Goal: Task Accomplishment & Management: Manage account settings

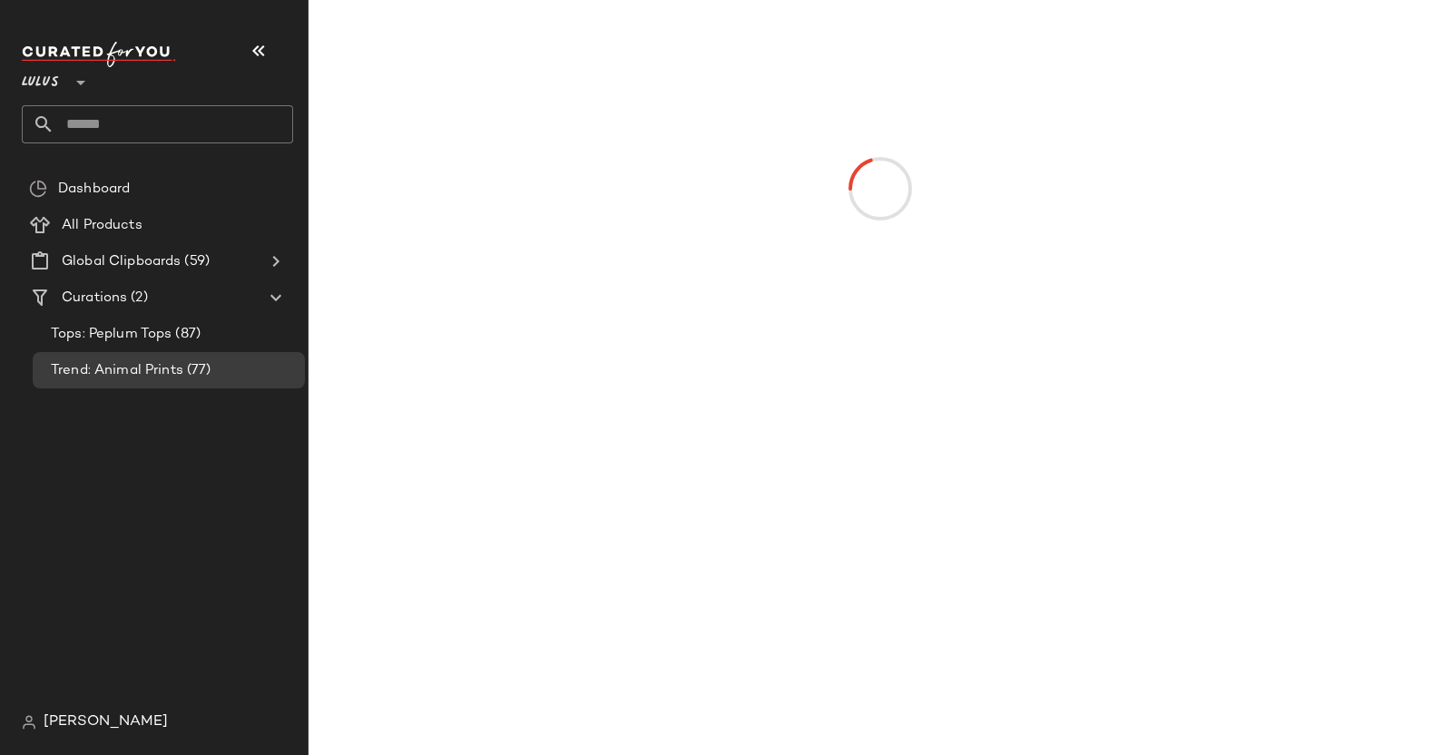
click at [252, 67] on button "button" at bounding box center [259, 51] width 44 height 44
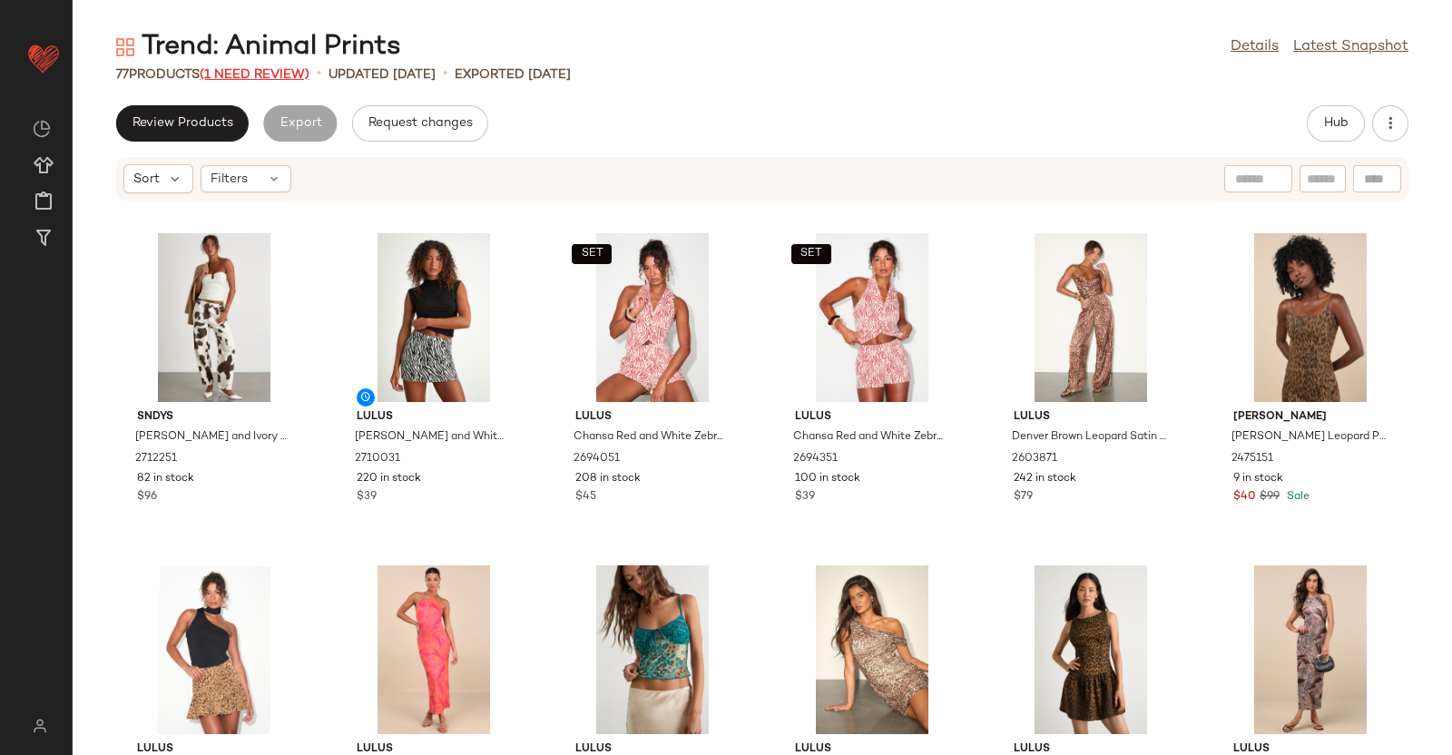
click at [263, 75] on span "(1 Need Review)" at bounding box center [255, 75] width 110 height 14
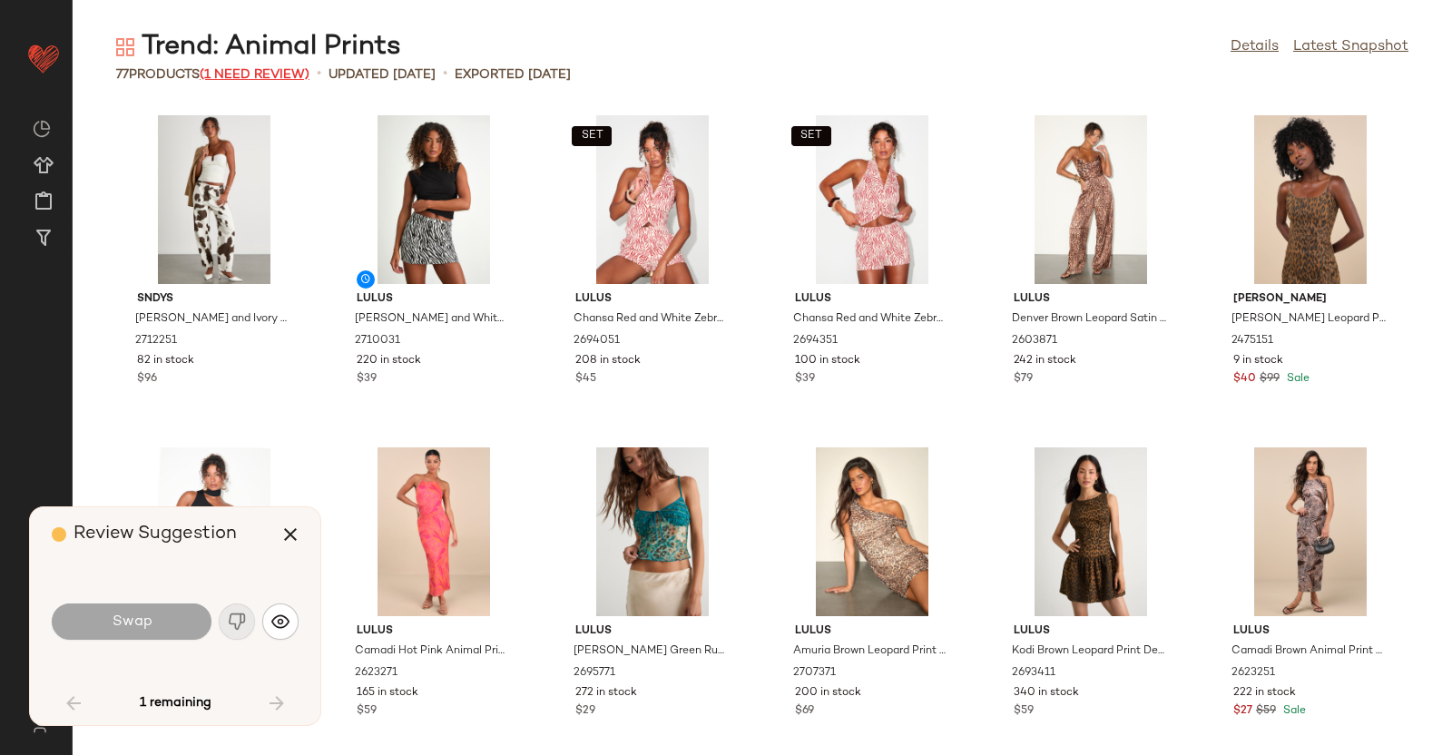
scroll to position [3670, 0]
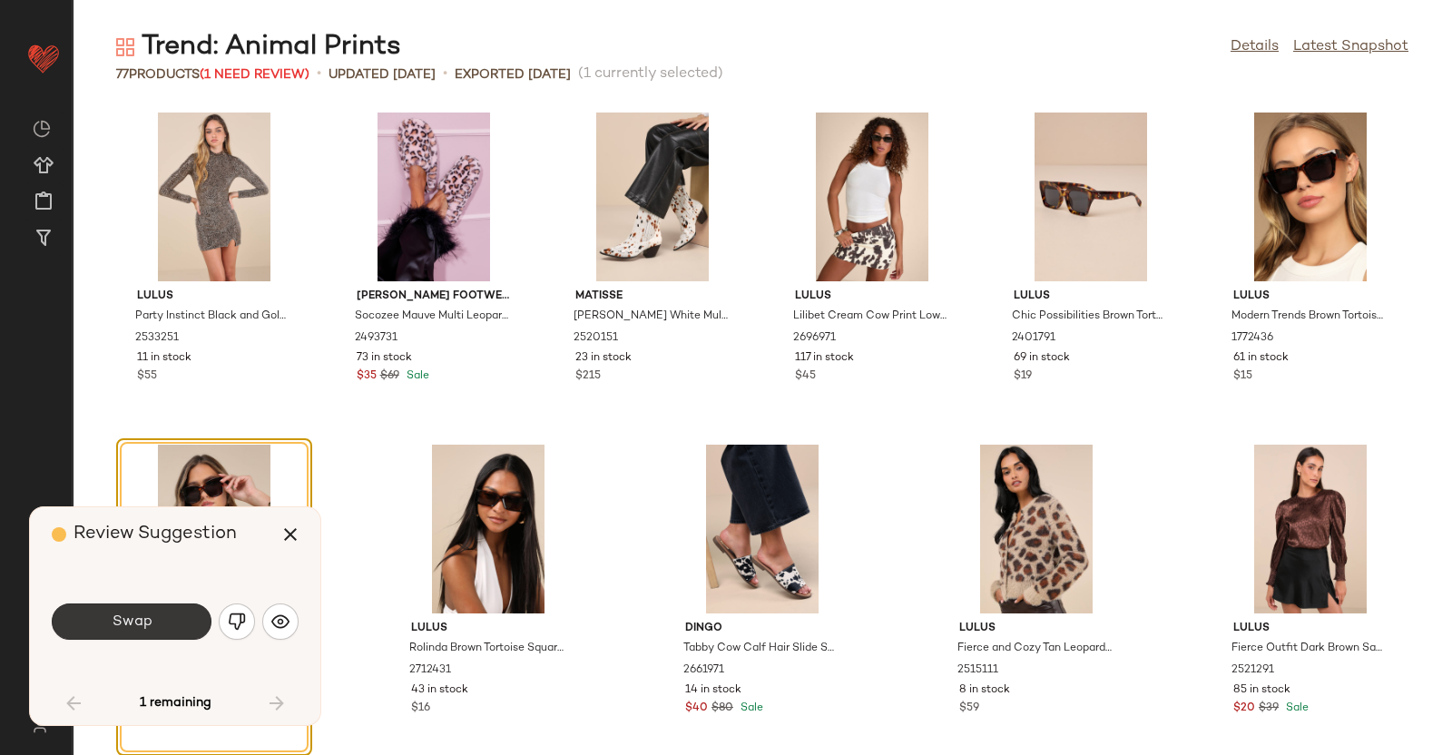
click at [148, 623] on span "Swap" at bounding box center [131, 621] width 41 height 17
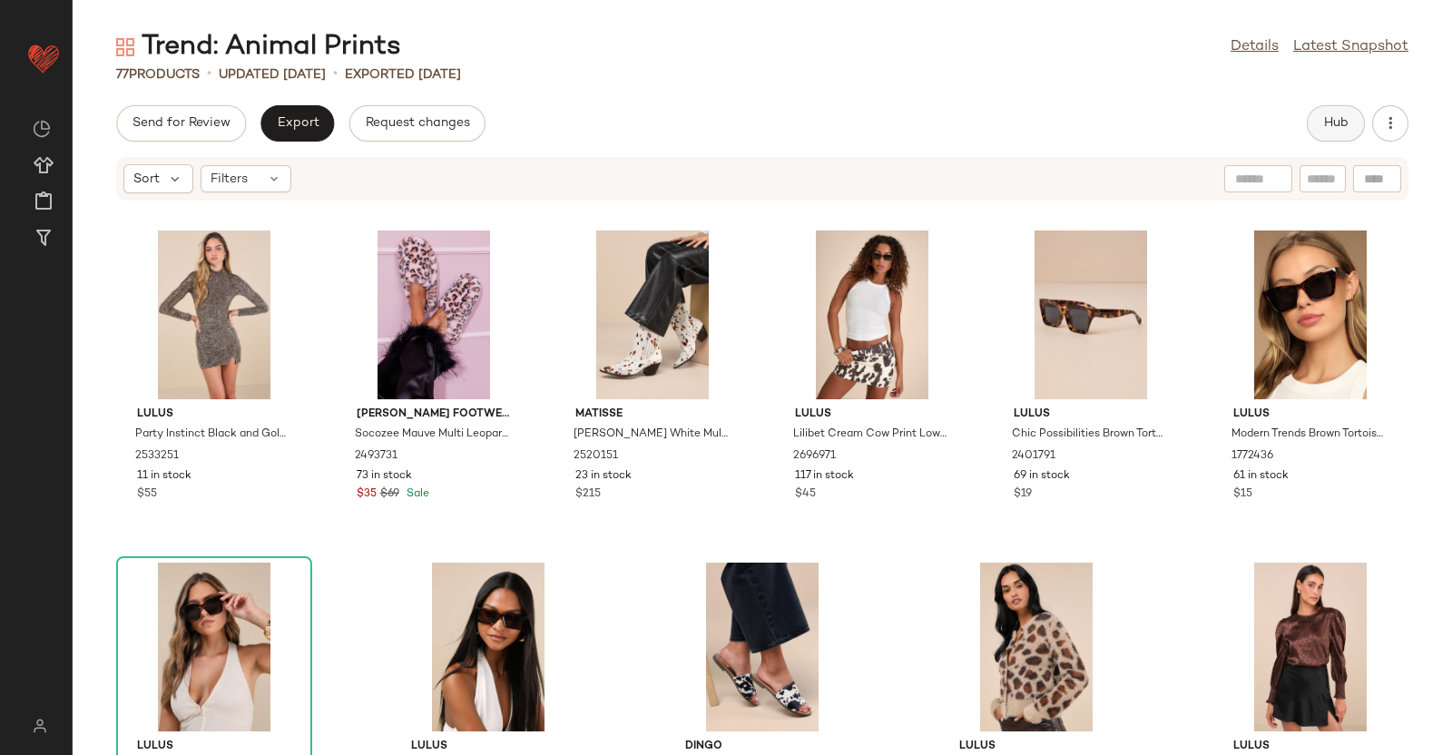
click at [1321, 132] on button "Hub" at bounding box center [1335, 123] width 58 height 36
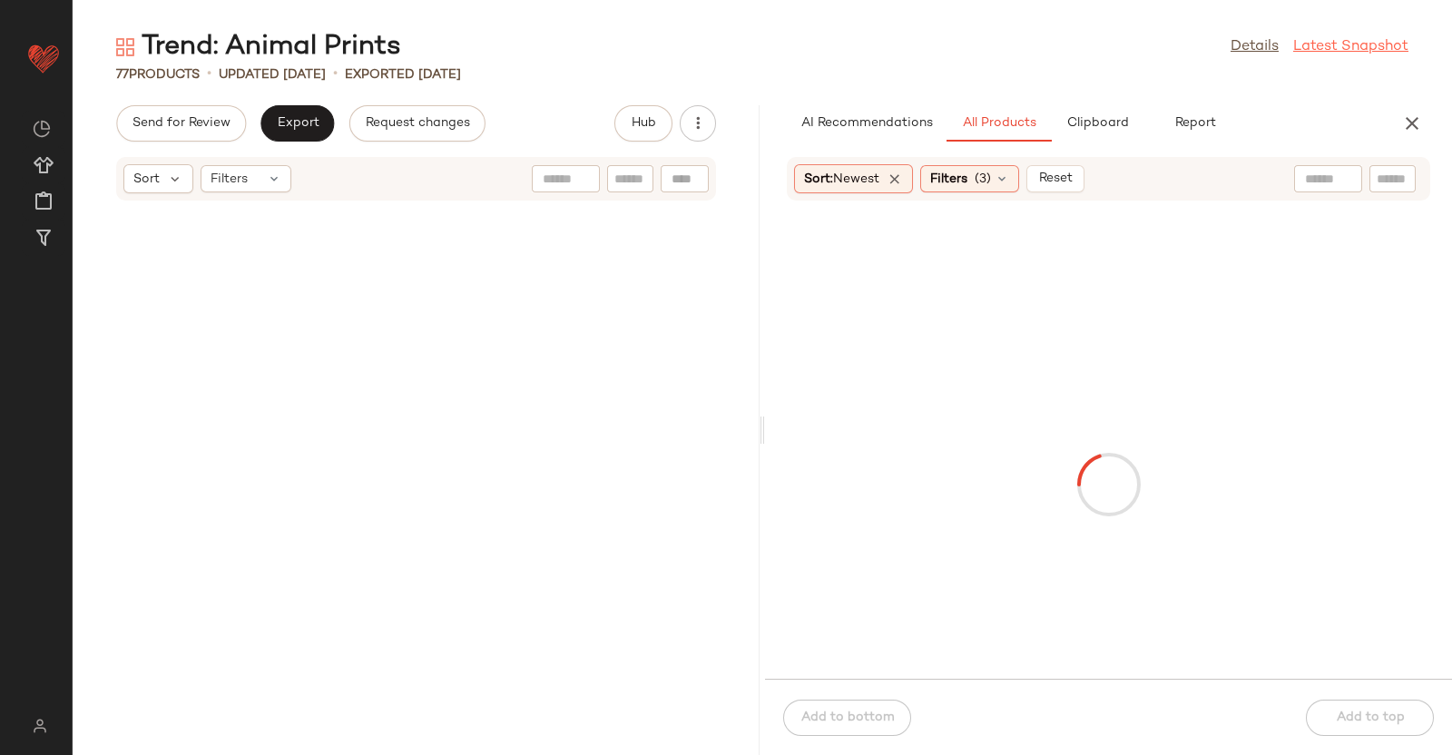
scroll to position [10957, 0]
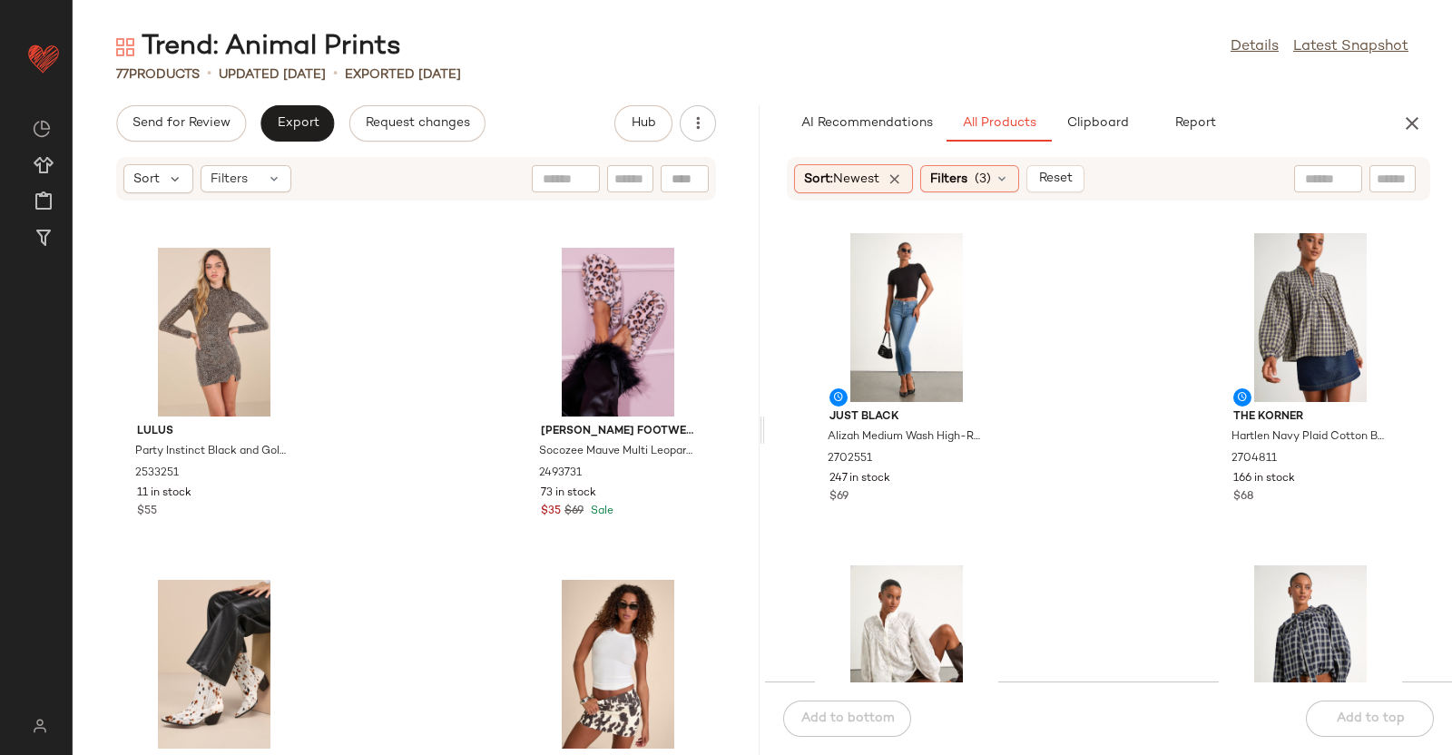
click at [1388, 171] on input "text" at bounding box center [1392, 179] width 32 height 19
type input "**********"
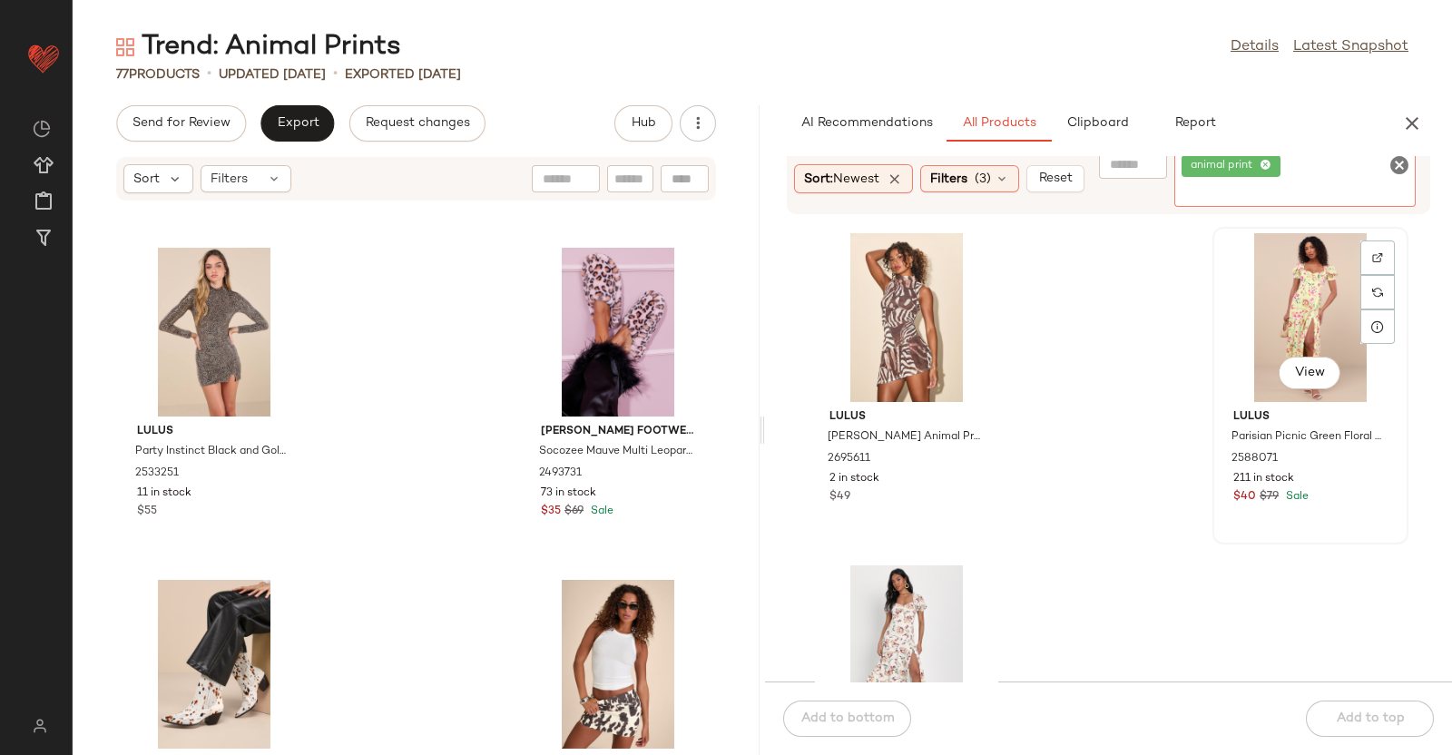
scroll to position [112, 0]
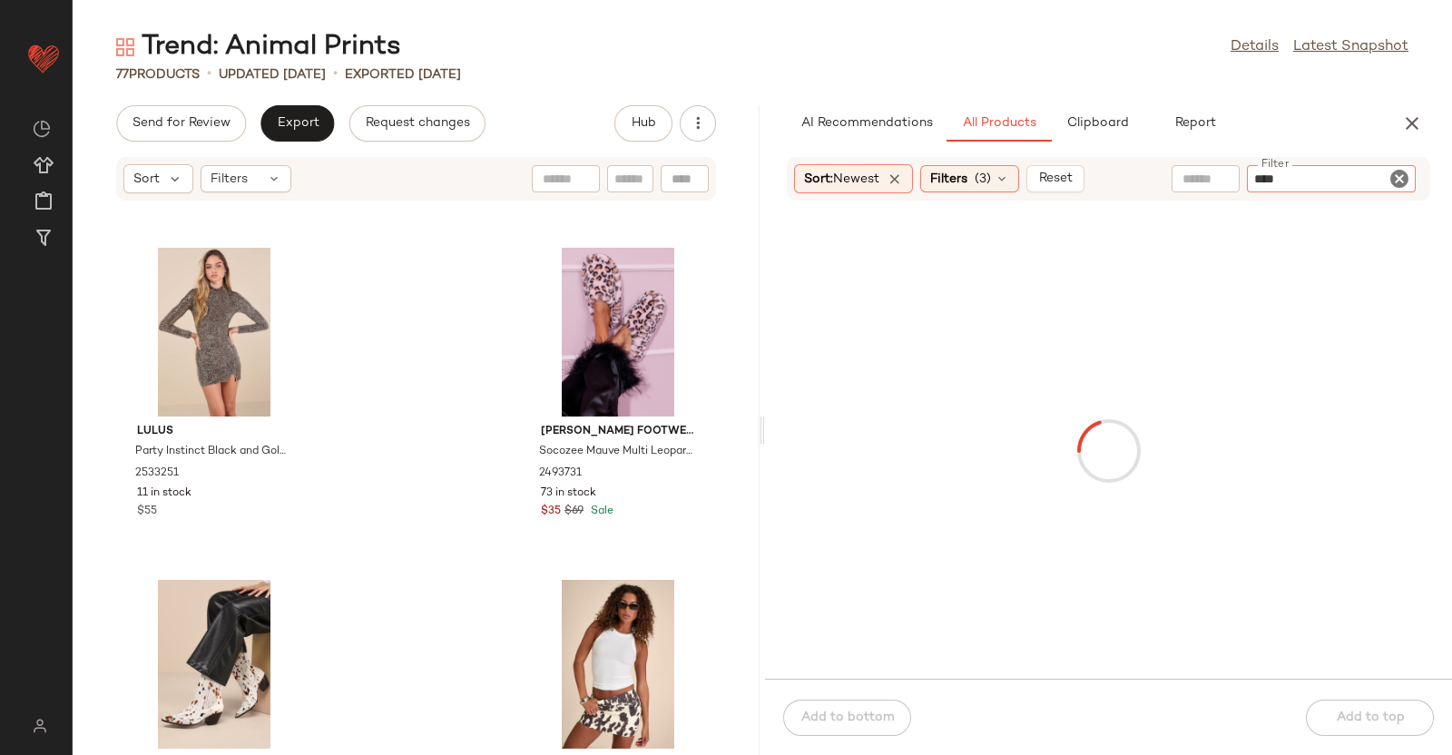
type input "*****"
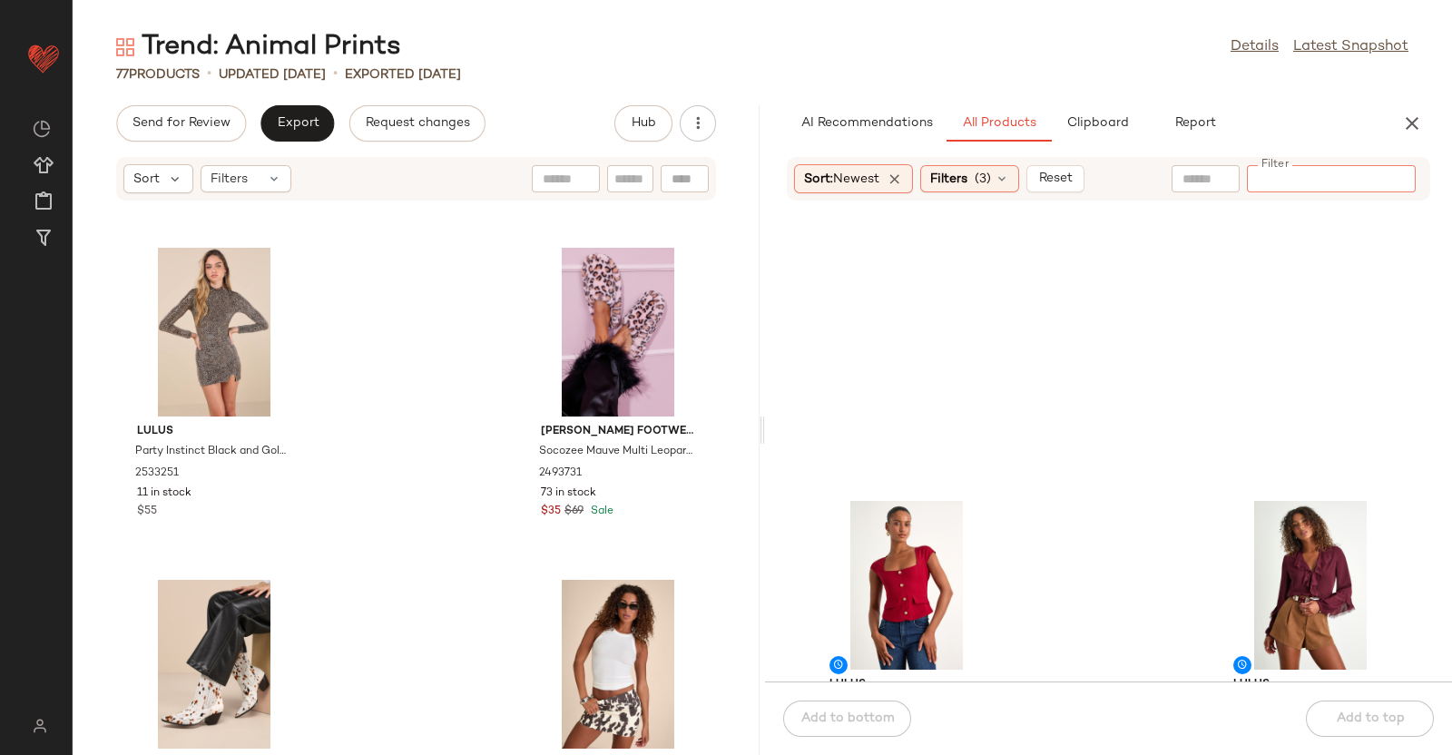
scroll to position [3416, 0]
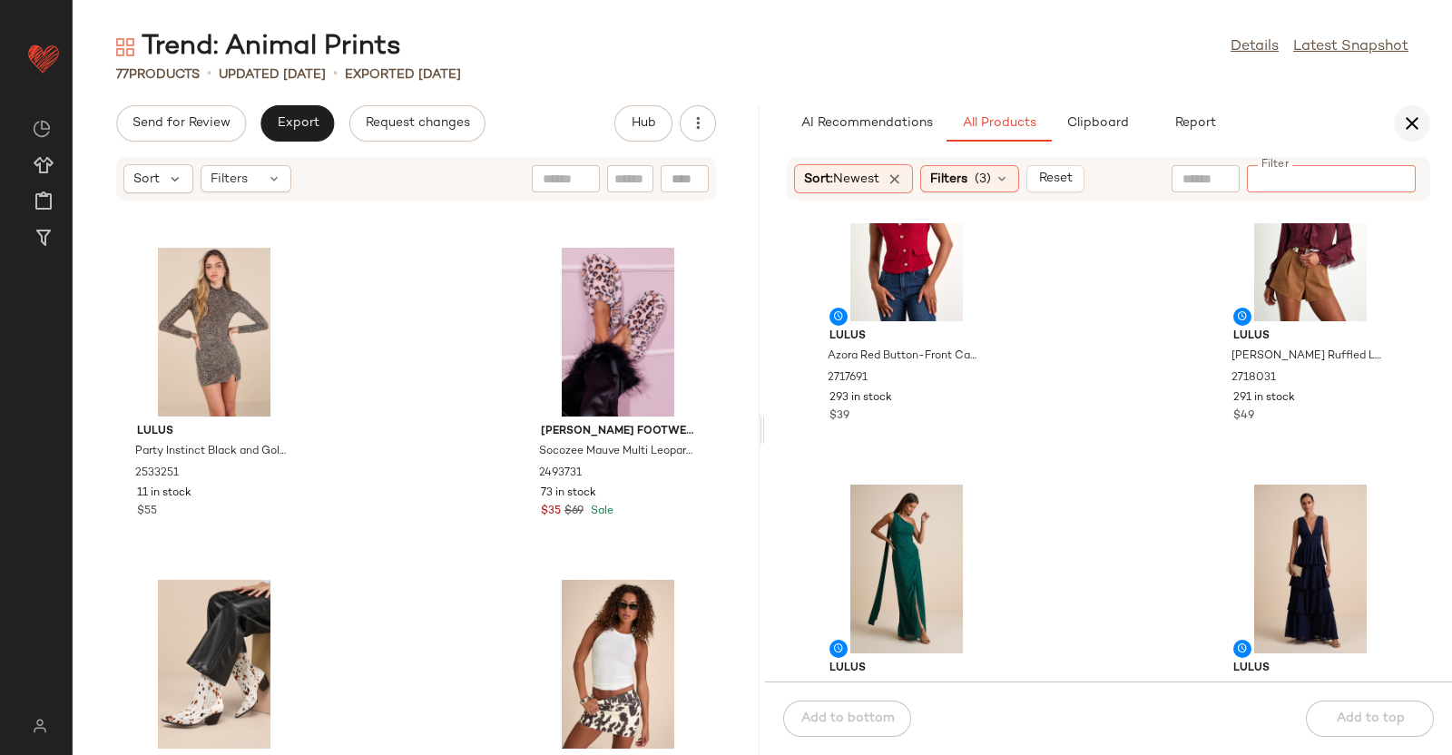
click at [1423, 138] on div "AI Recommendations All Products Clipboard Report" at bounding box center [1108, 123] width 687 height 36
click at [1384, 130] on div "AI Recommendations All Products Clipboard Report" at bounding box center [1079, 123] width 629 height 36
drag, startPoint x: 1429, startPoint y: 122, endPoint x: 503, endPoint y: 127, distance: 925.4
click at [1429, 122] on button "button" at bounding box center [1411, 123] width 36 height 36
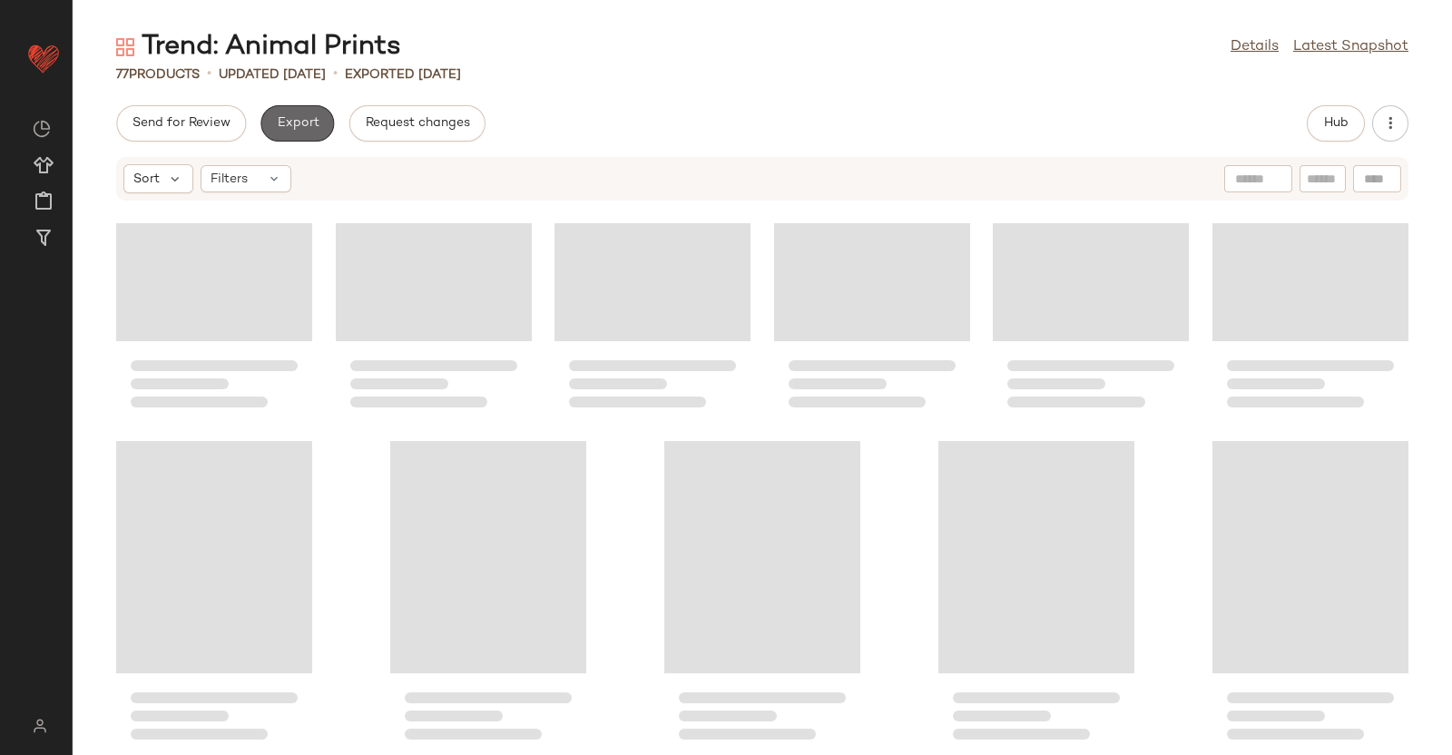
click at [296, 124] on span "Export" at bounding box center [297, 123] width 43 height 15
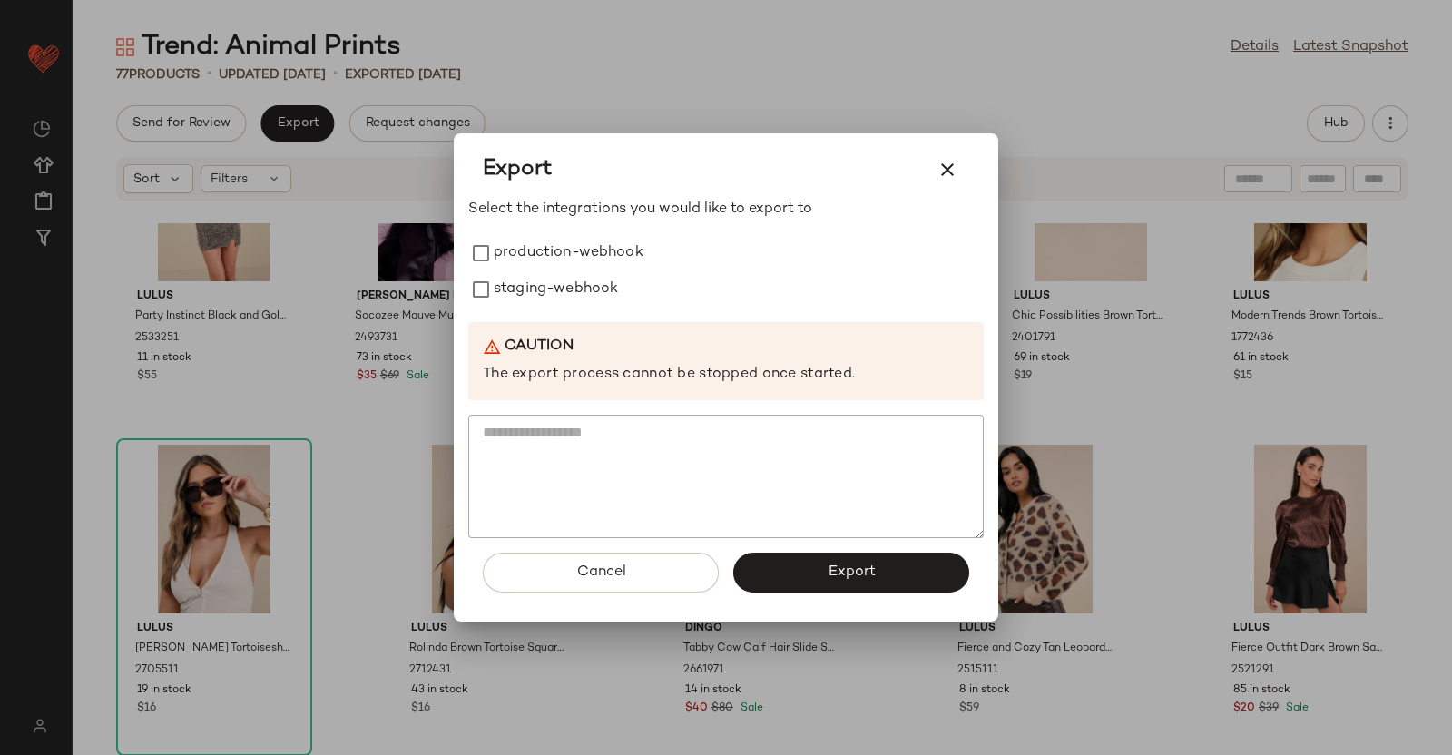
scroll to position [3652, 0]
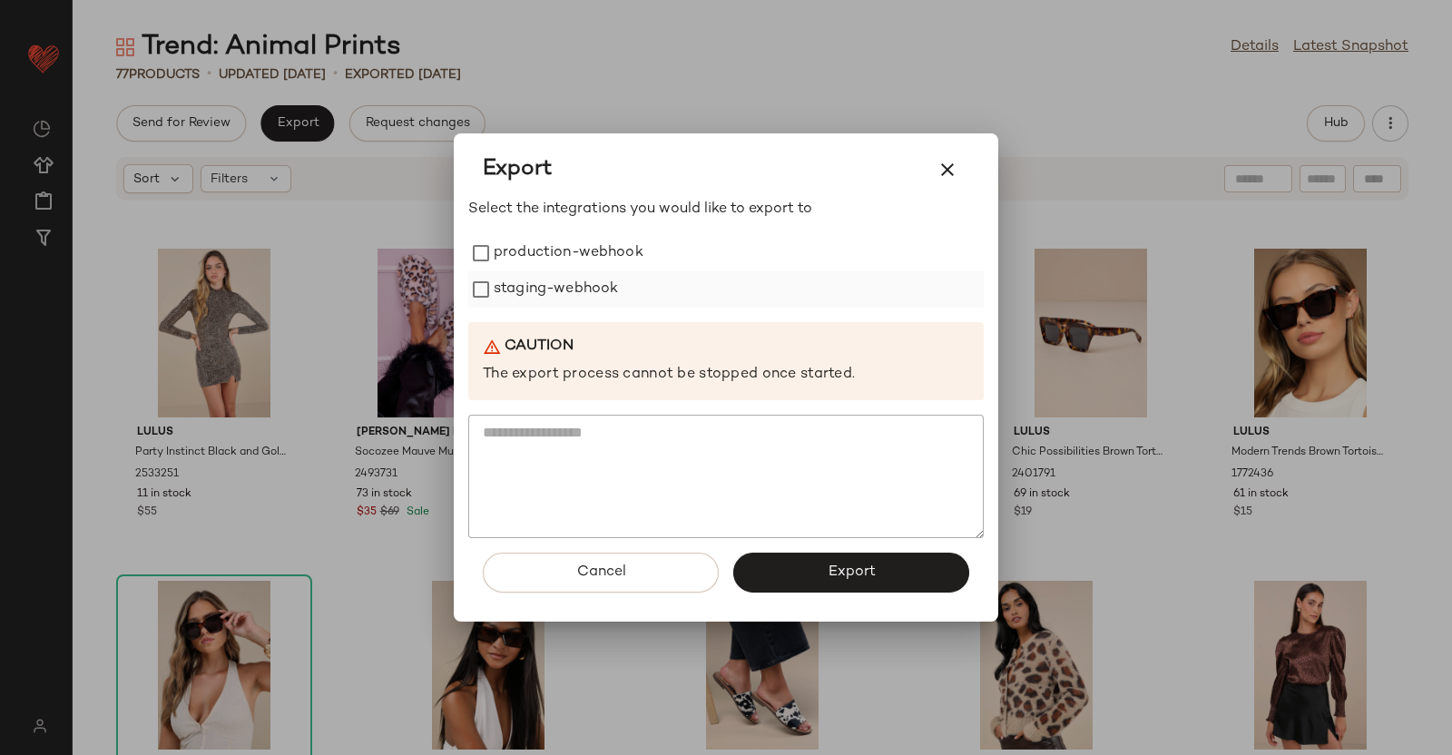
drag, startPoint x: 573, startPoint y: 256, endPoint x: 552, endPoint y: 288, distance: 39.3
click at [572, 256] on label "production-webhook" at bounding box center [569, 253] width 150 height 36
click at [549, 288] on label "staging-webhook" at bounding box center [556, 289] width 124 height 36
click at [857, 583] on button "Export" at bounding box center [851, 572] width 236 height 40
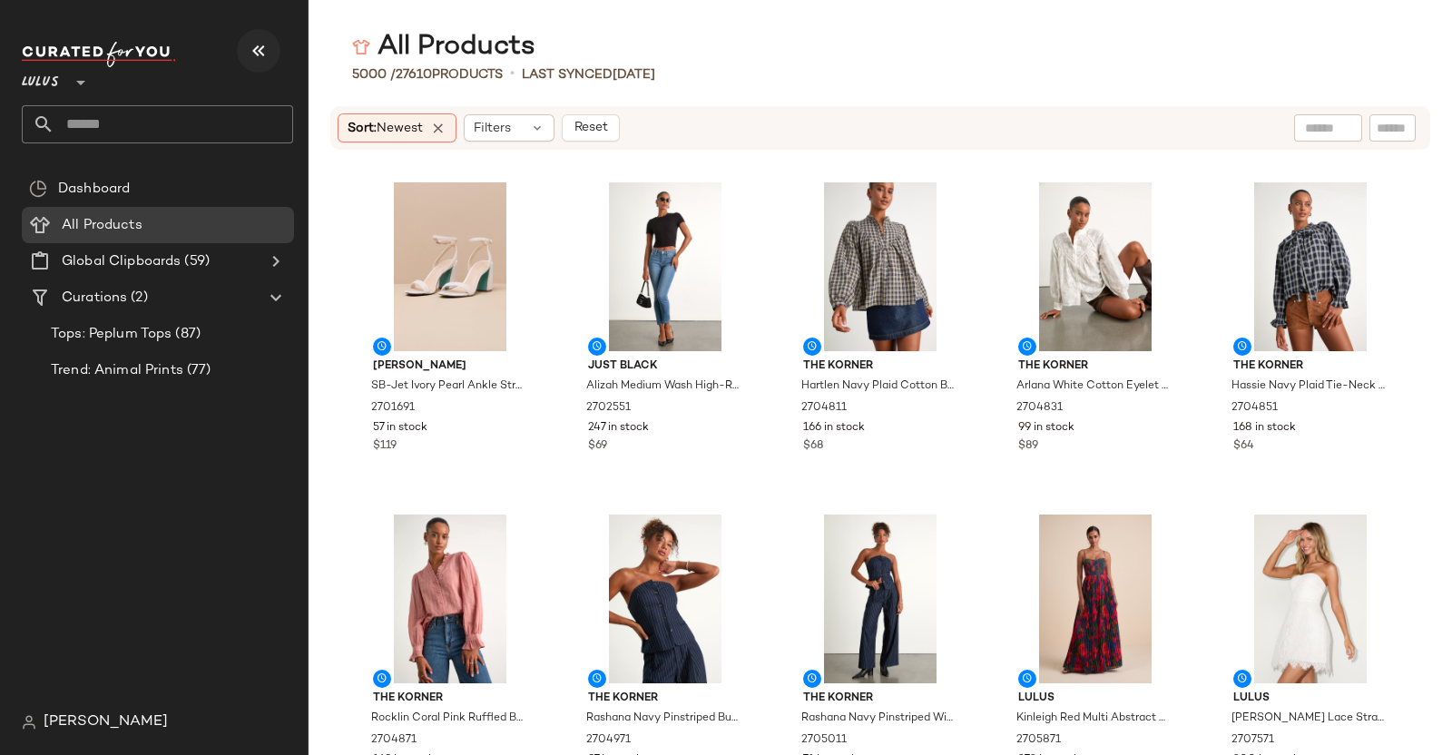
click at [262, 44] on icon "button" at bounding box center [259, 51] width 22 height 22
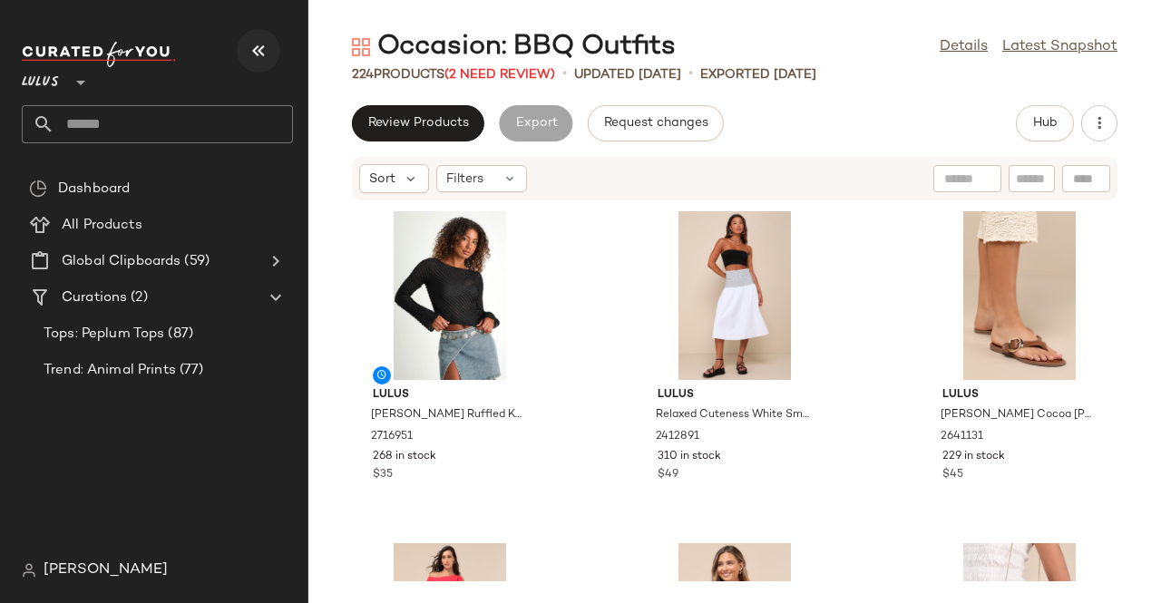
click at [236, 44] on div at bounding box center [157, 54] width 271 height 25
click at [246, 61] on button "button" at bounding box center [259, 51] width 44 height 44
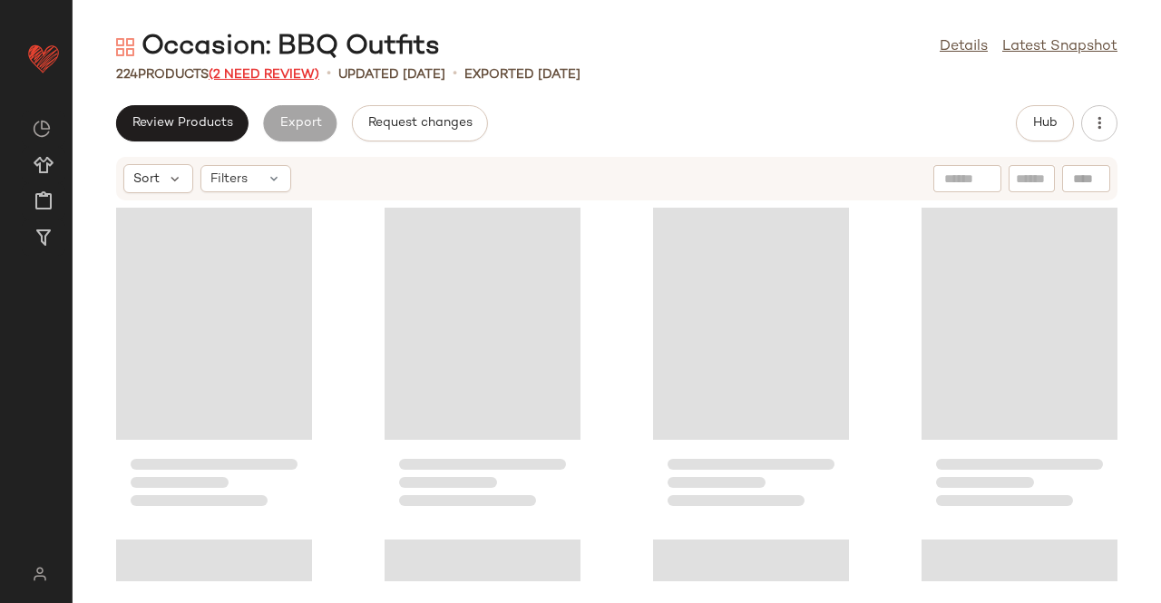
click at [258, 75] on span "(2 Need Review)" at bounding box center [264, 75] width 111 height 14
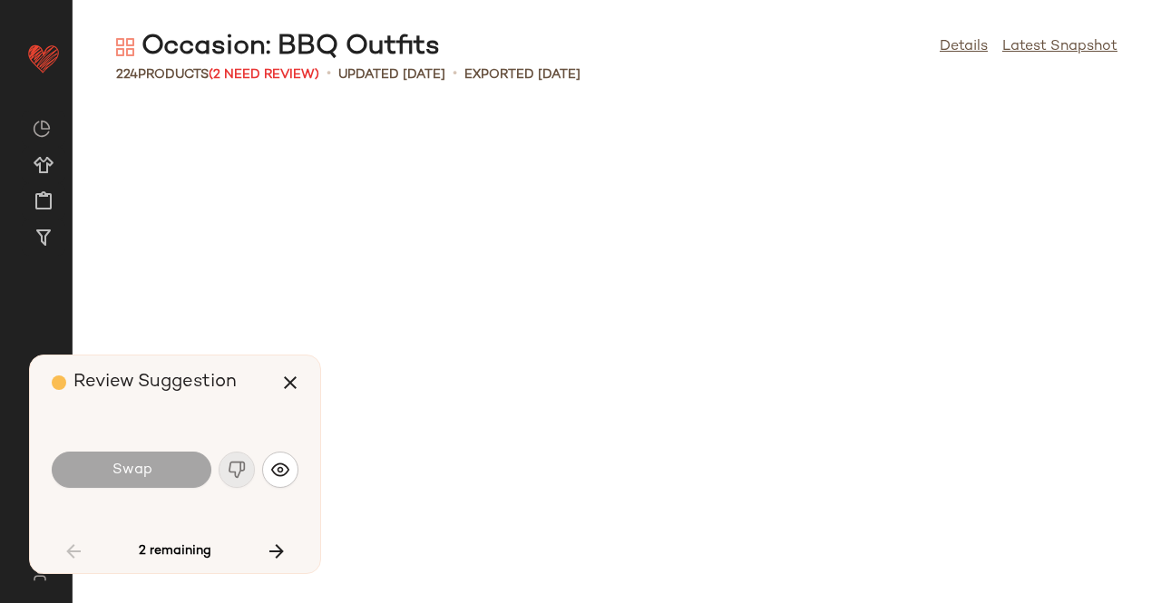
scroll to position [2656, 0]
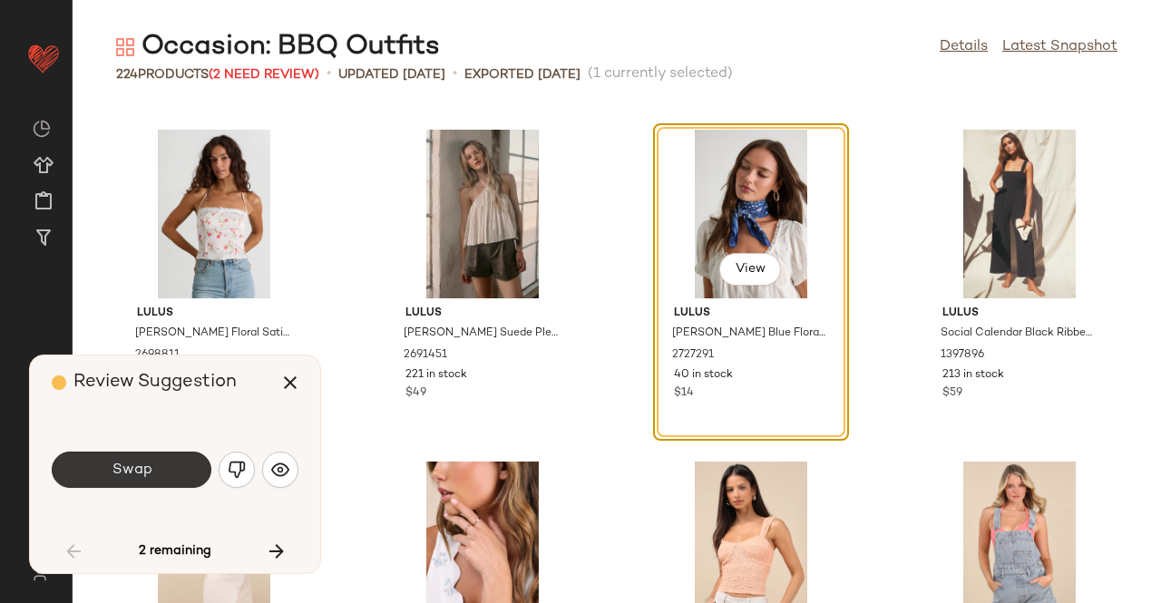
click at [100, 474] on button "Swap" at bounding box center [132, 470] width 160 height 36
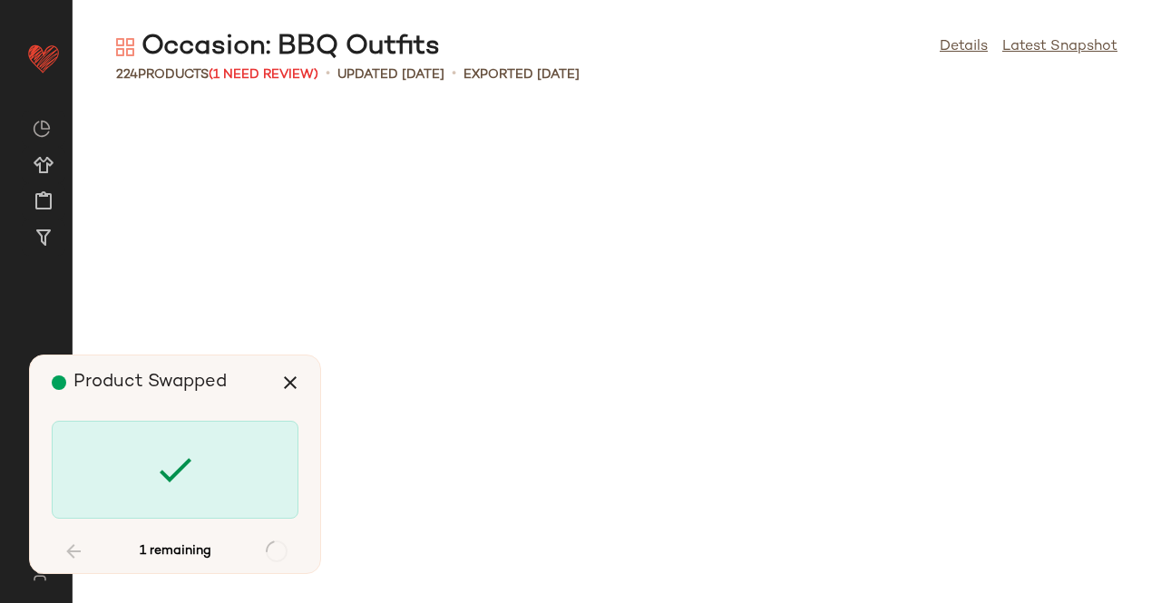
scroll to position [11621, 0]
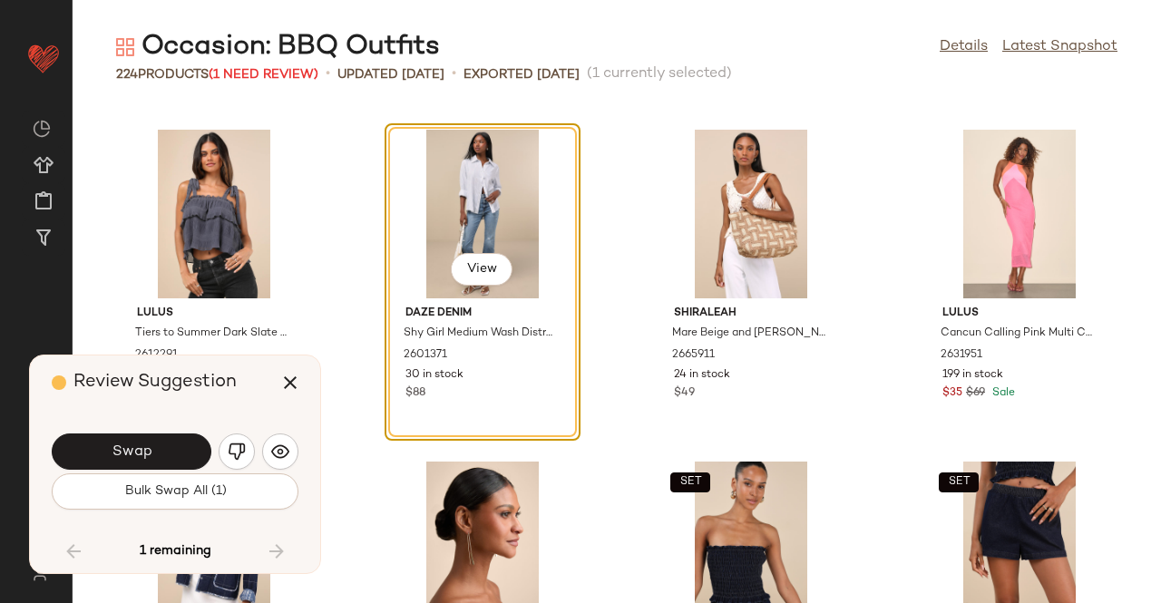
click at [161, 454] on button "Swap" at bounding box center [132, 452] width 160 height 36
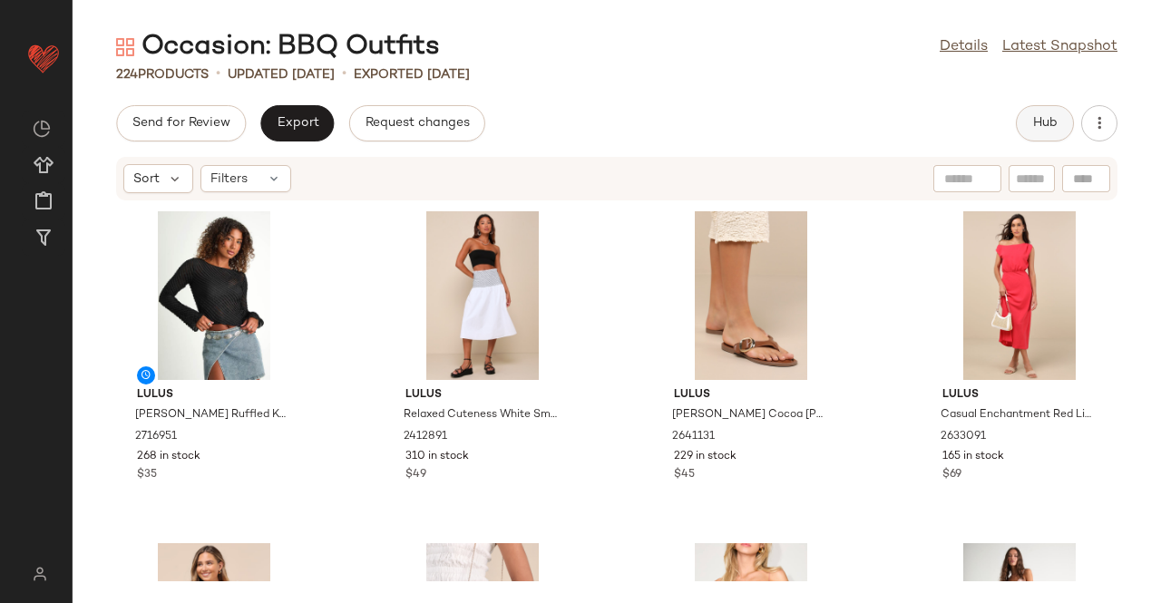
click at [1050, 105] on button "Hub" at bounding box center [1045, 123] width 58 height 36
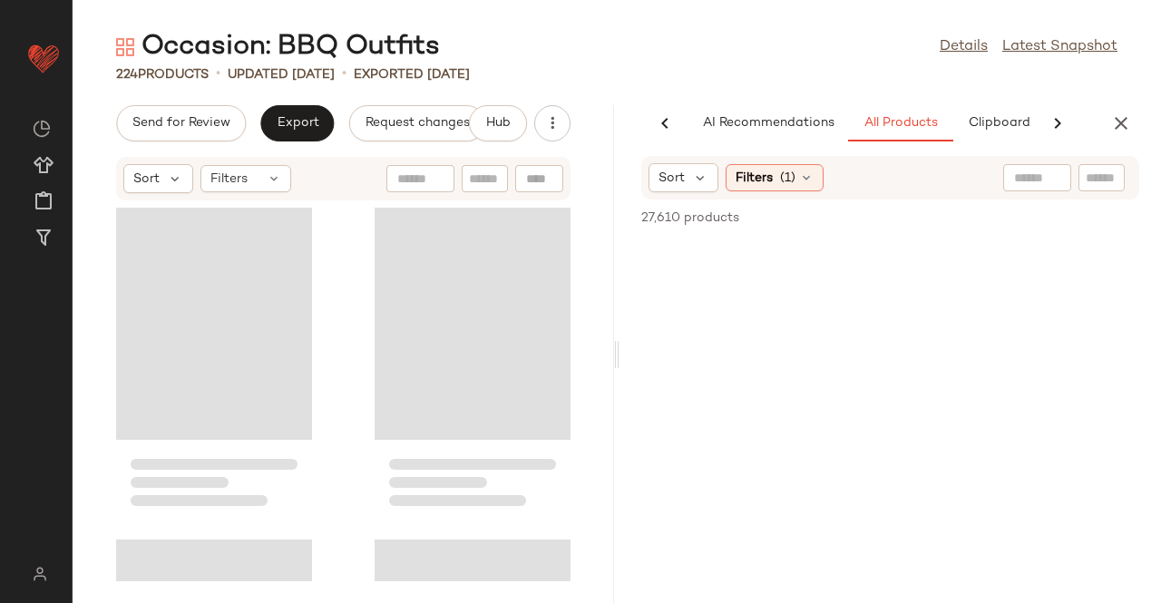
scroll to position [0, 107]
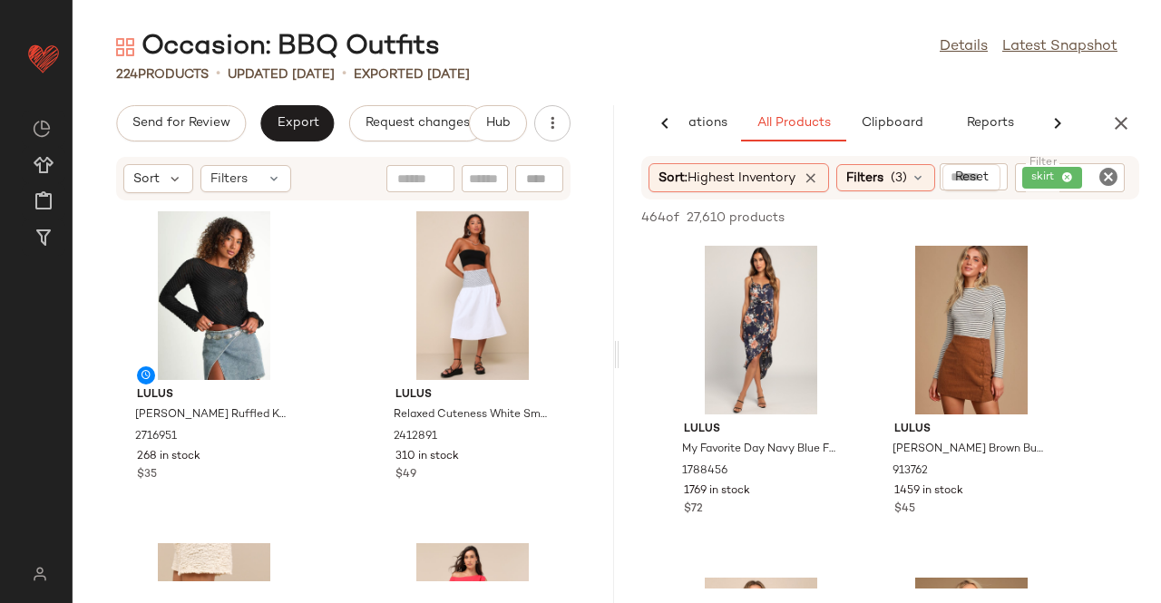
click at [1061, 180] on div "skirt" at bounding box center [1070, 177] width 111 height 29
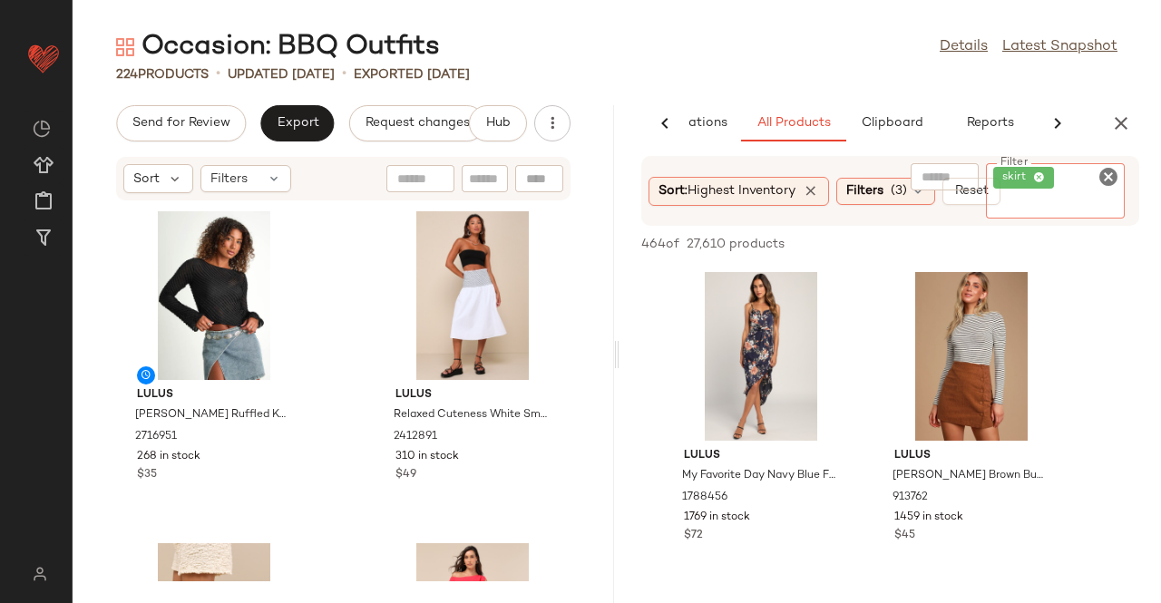
click at [1061, 175] on div "skirt" at bounding box center [1055, 190] width 139 height 55
click at [1051, 173] on span "skirt" at bounding box center [1023, 178] width 61 height 22
click at [1047, 173] on span "skirt" at bounding box center [1023, 178] width 61 height 22
click at [1053, 175] on span "skirt" at bounding box center [1023, 178] width 61 height 22
click at [1041, 178] on icon at bounding box center [1039, 178] width 12 height 12
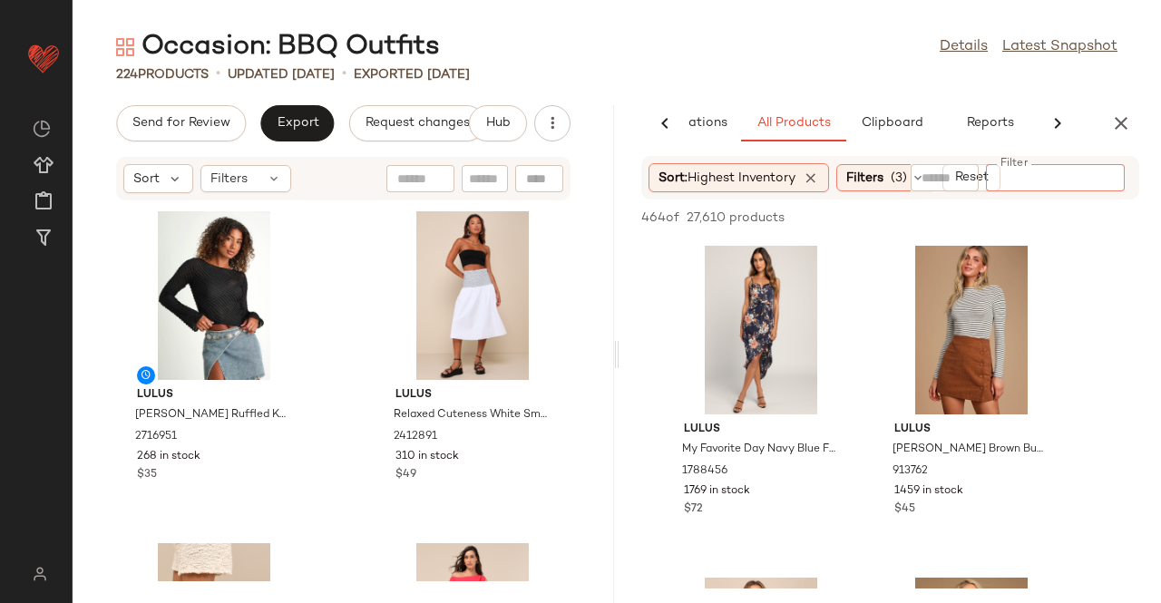
click at [1038, 181] on input "Filter" at bounding box center [1070, 178] width 154 height 19
click at [833, 66] on div "224 Products • updated Aug 19th • Exported Aug 19th" at bounding box center [617, 74] width 1089 height 18
click at [709, 184] on span "Highest Inventory" at bounding box center [742, 178] width 108 height 14
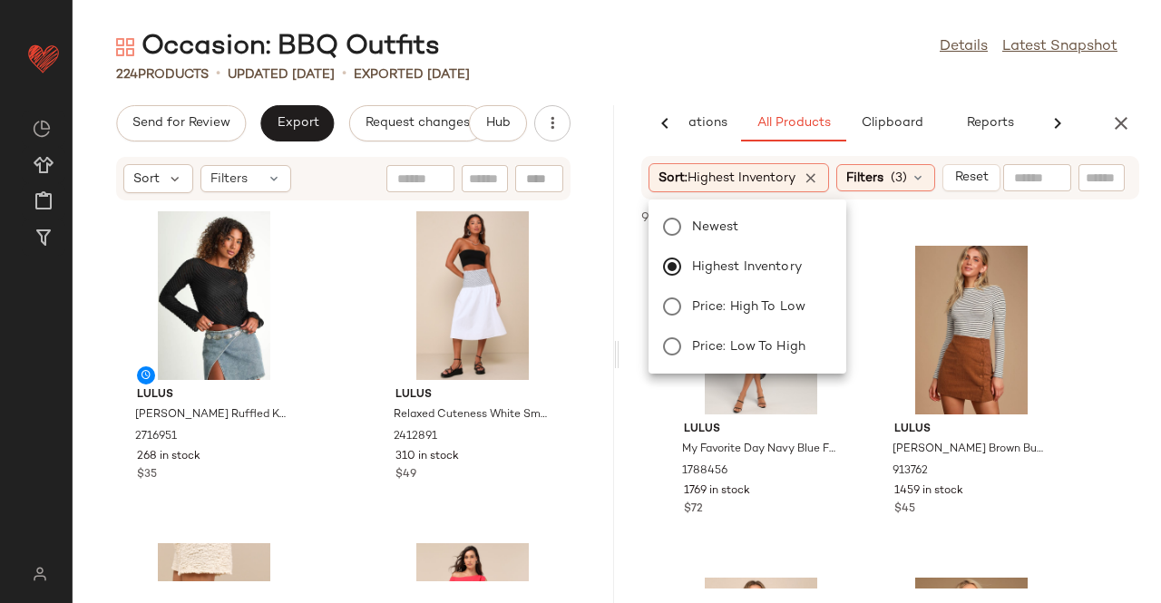
click at [738, 240] on div "Newest Highest Inventory Price: High to Low Price: Low to High" at bounding box center [745, 287] width 201 height 160
click at [720, 216] on label "Newest" at bounding box center [758, 226] width 147 height 25
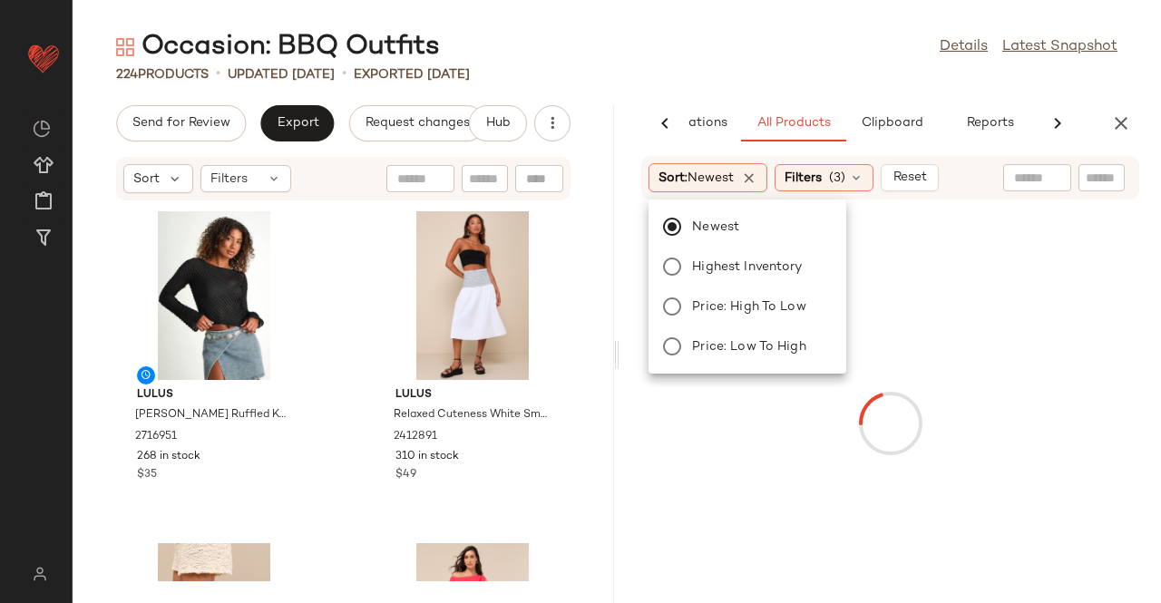
click at [782, 20] on main "Occasion: BBQ Outfits Details Latest Snapshot 224 Products • updated Aug 19th •…" at bounding box center [580, 301] width 1161 height 603
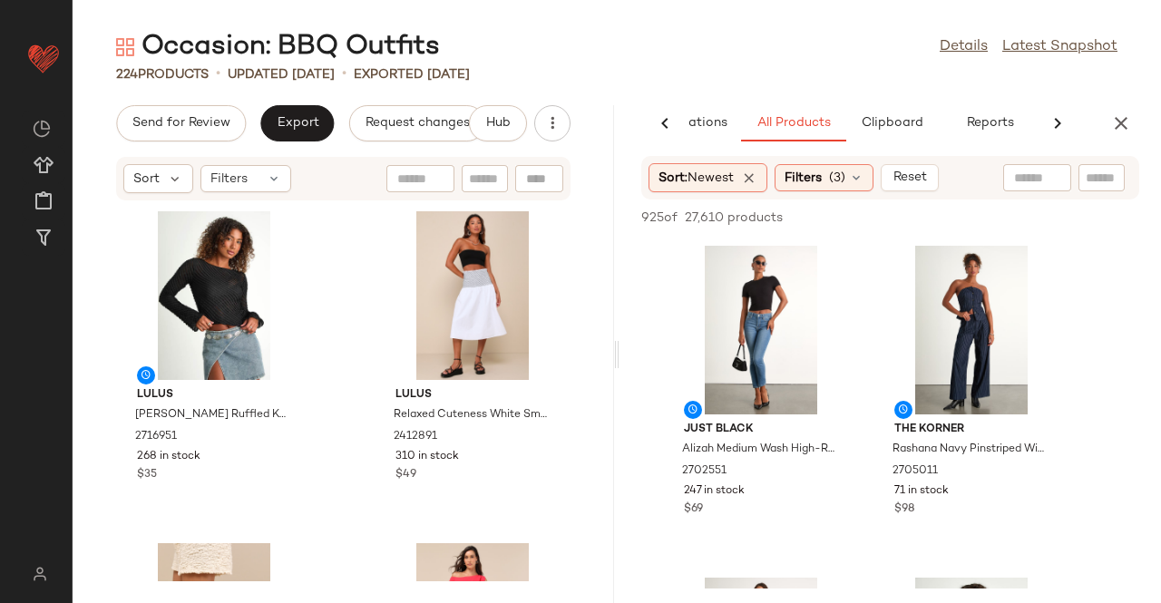
click at [738, 32] on div "Occasion: BBQ Outfits Details Latest Snapshot" at bounding box center [617, 47] width 1089 height 36
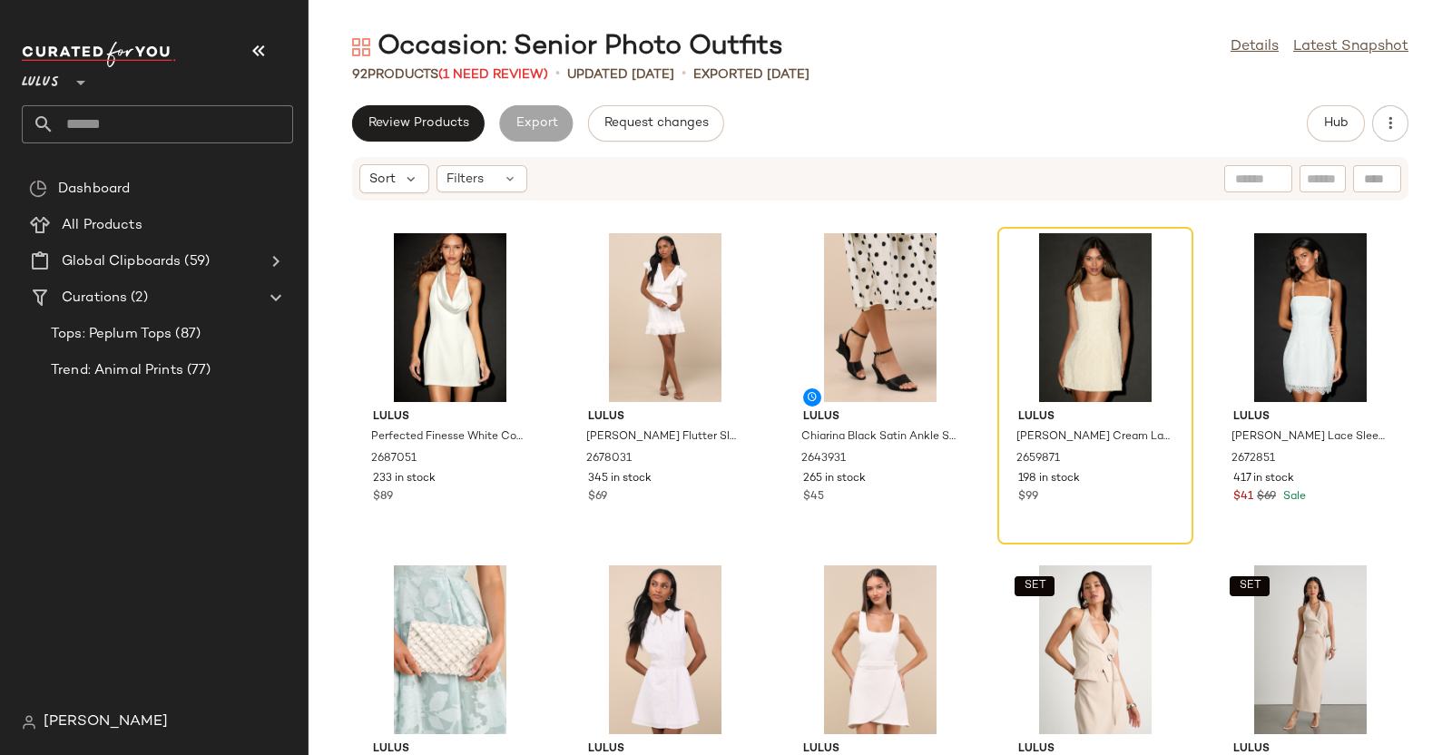
click at [253, 40] on icon "button" at bounding box center [259, 51] width 22 height 22
